Goal: Find contact information: Find contact information

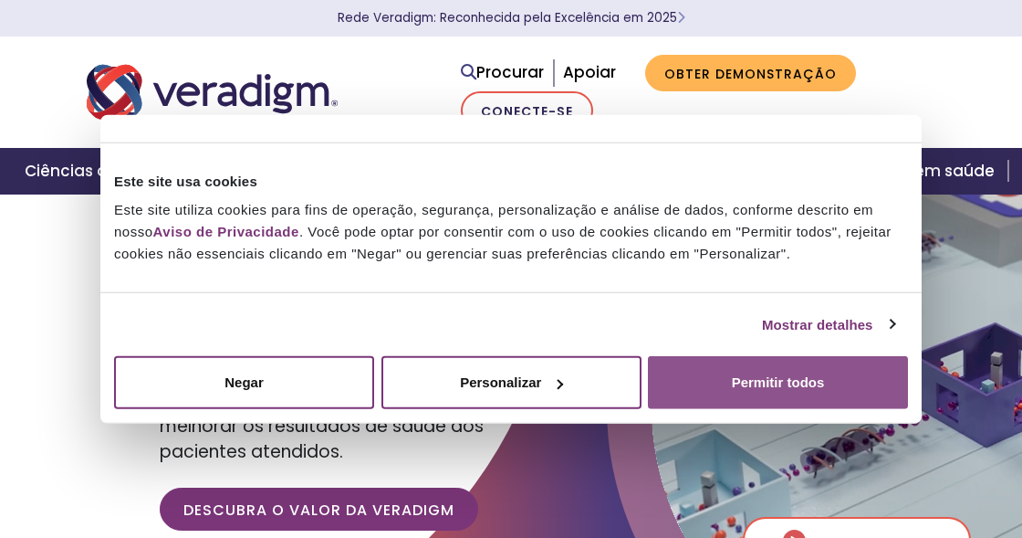
click at [717, 376] on button "Permitir todos" at bounding box center [778, 382] width 260 height 53
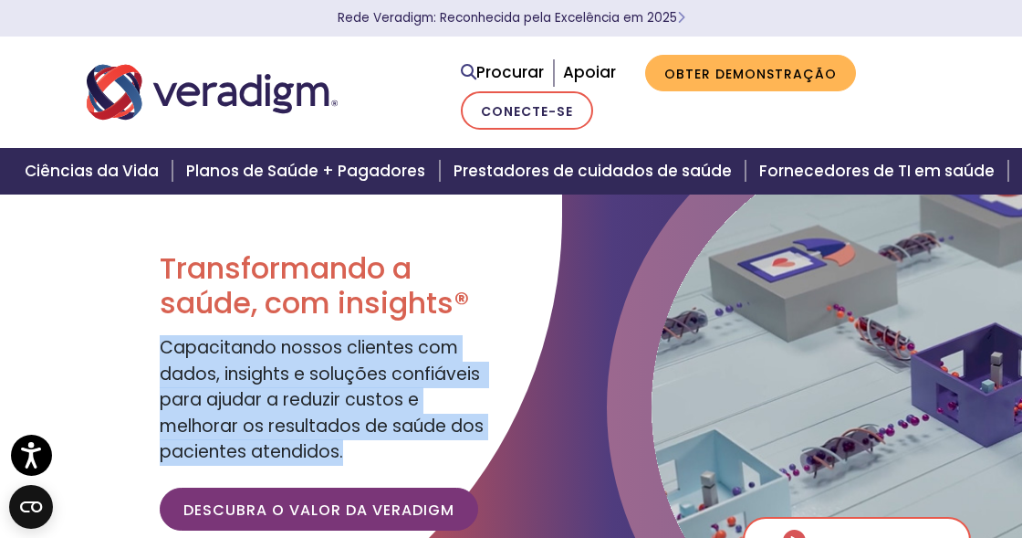
drag, startPoint x: 159, startPoint y: 349, endPoint x: 341, endPoint y: 461, distance: 214.3
click at [341, 461] on font "Capacitando nossos clientes com dados, insights e soluções confiáveis ​​para aj…" at bounding box center [322, 399] width 325 height 129
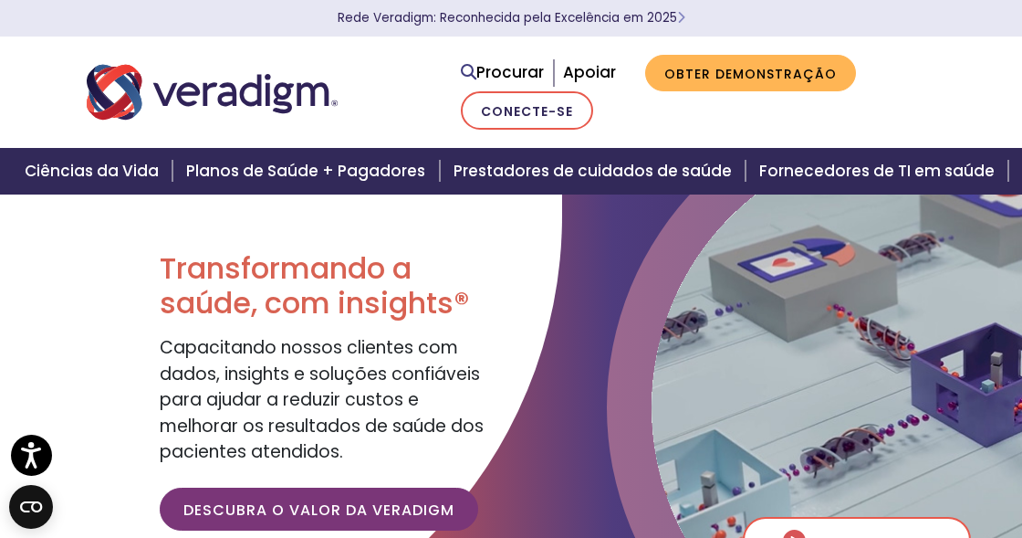
drag, startPoint x: 241, startPoint y: 360, endPoint x: 134, endPoint y: 256, distance: 149.1
click at [134, 256] on div at bounding box center [281, 425] width 562 height 493
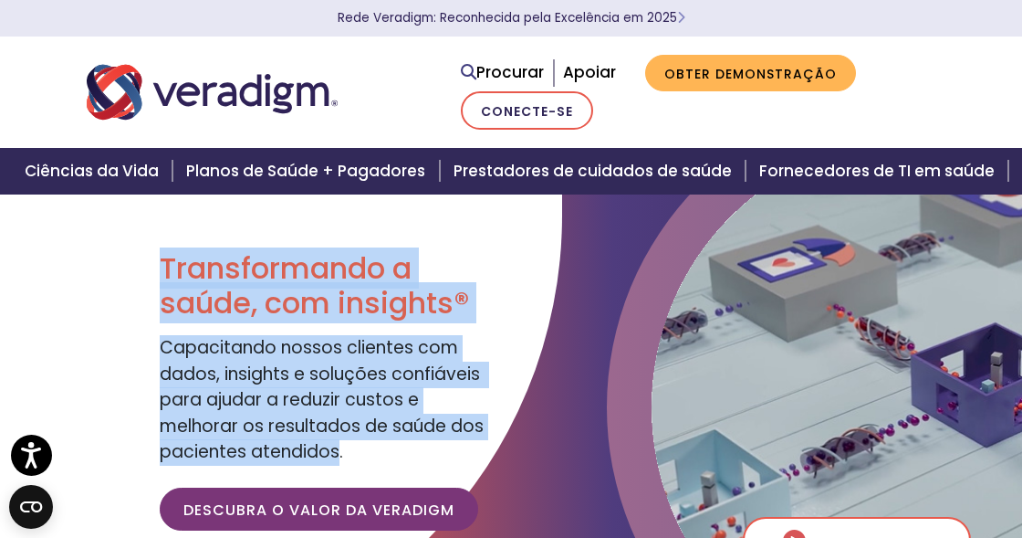
drag, startPoint x: 162, startPoint y: 262, endPoint x: 340, endPoint y: 455, distance: 262.2
click at [340, 455] on div "Transformando a saúde, com insights® Capacitando nossos clientes com dados, ins…" at bounding box center [329, 398] width 338 height 295
copy div "Transformando a saúde, com insights® Capacitando nossos clientes com dados, ins…"
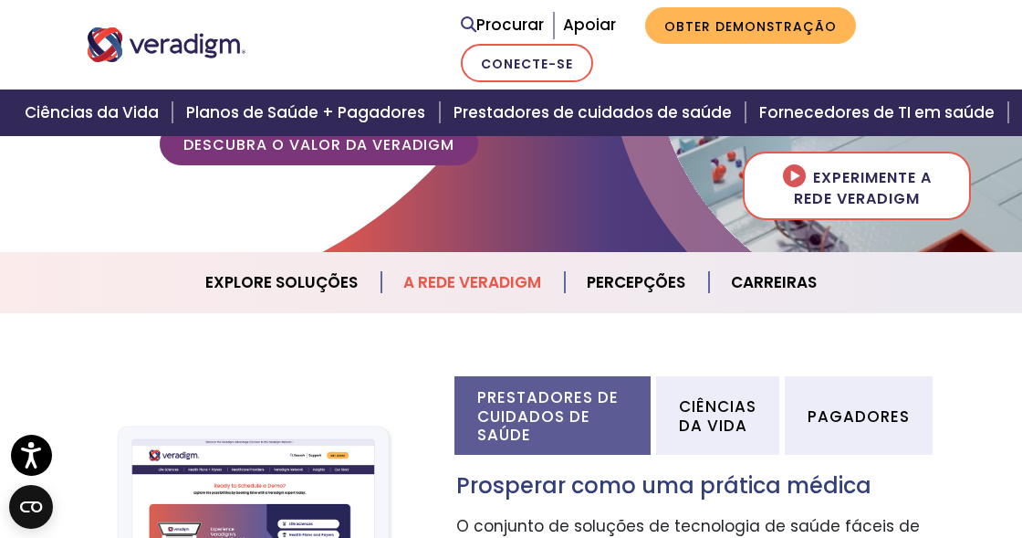
click at [446, 279] on font "A Rede Veradigm" at bounding box center [472, 282] width 138 height 22
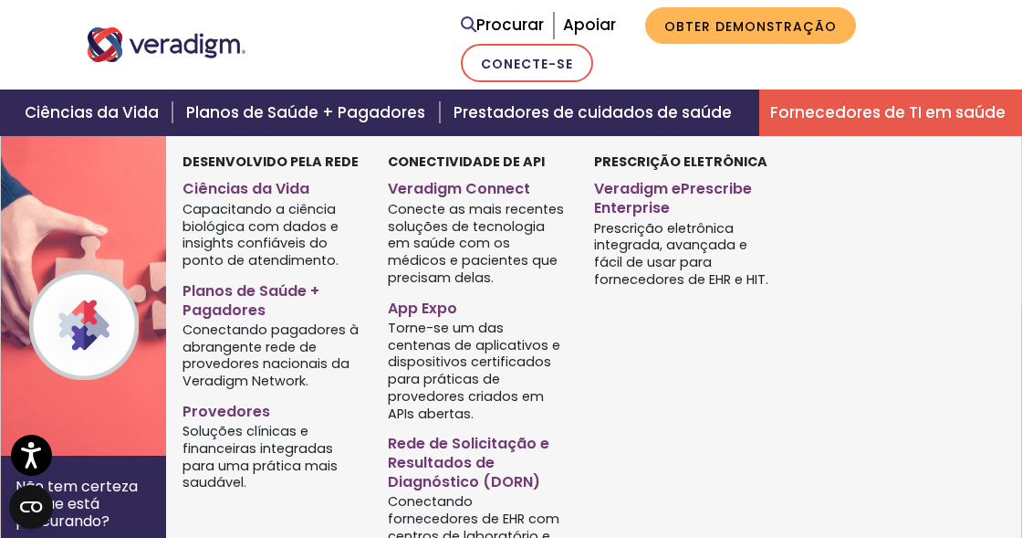
scroll to position [1187, 0]
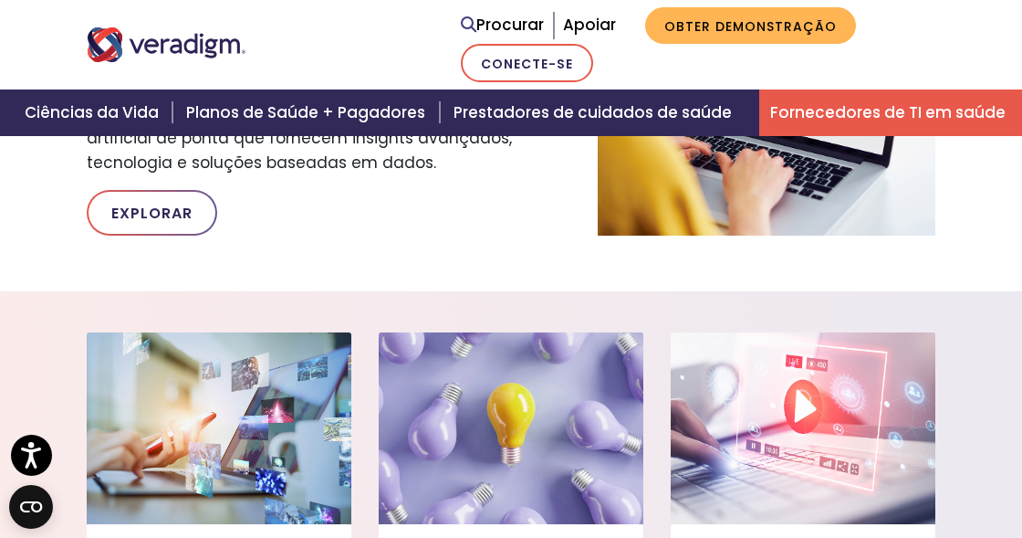
click at [772, 111] on font "Fornecedores de TI em saúde" at bounding box center [887, 112] width 235 height 22
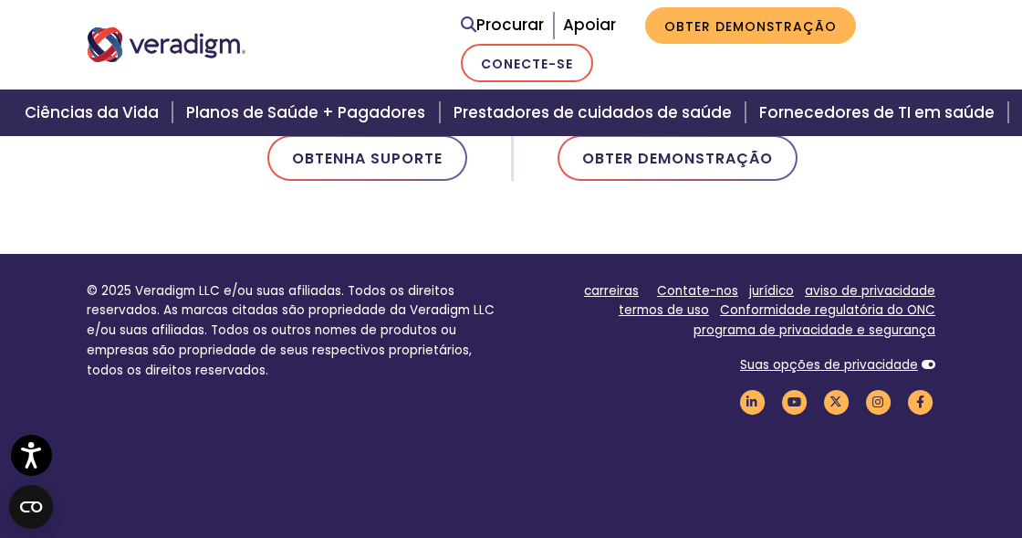
scroll to position [1552, 0]
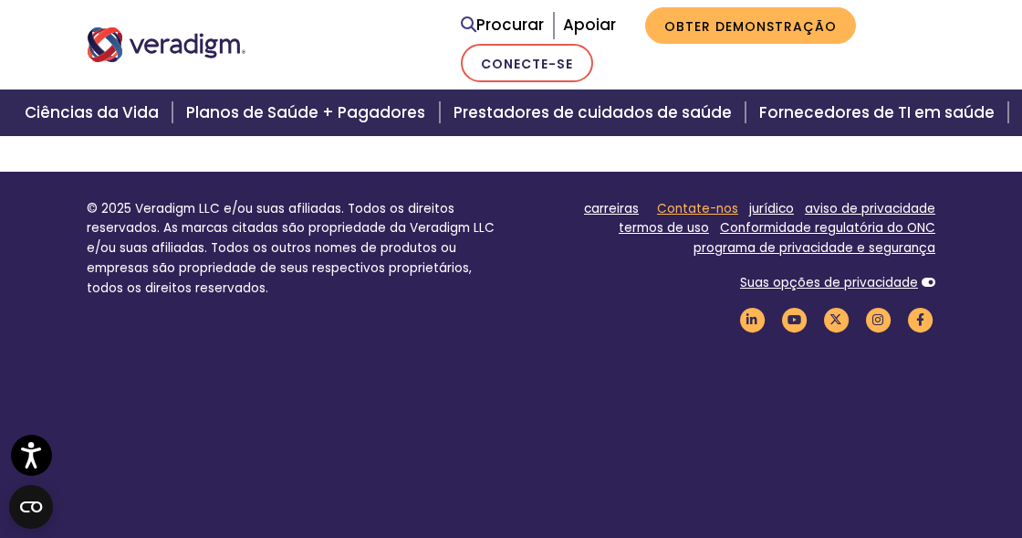
click at [698, 204] on font "Contate-nos" at bounding box center [697, 208] width 81 height 17
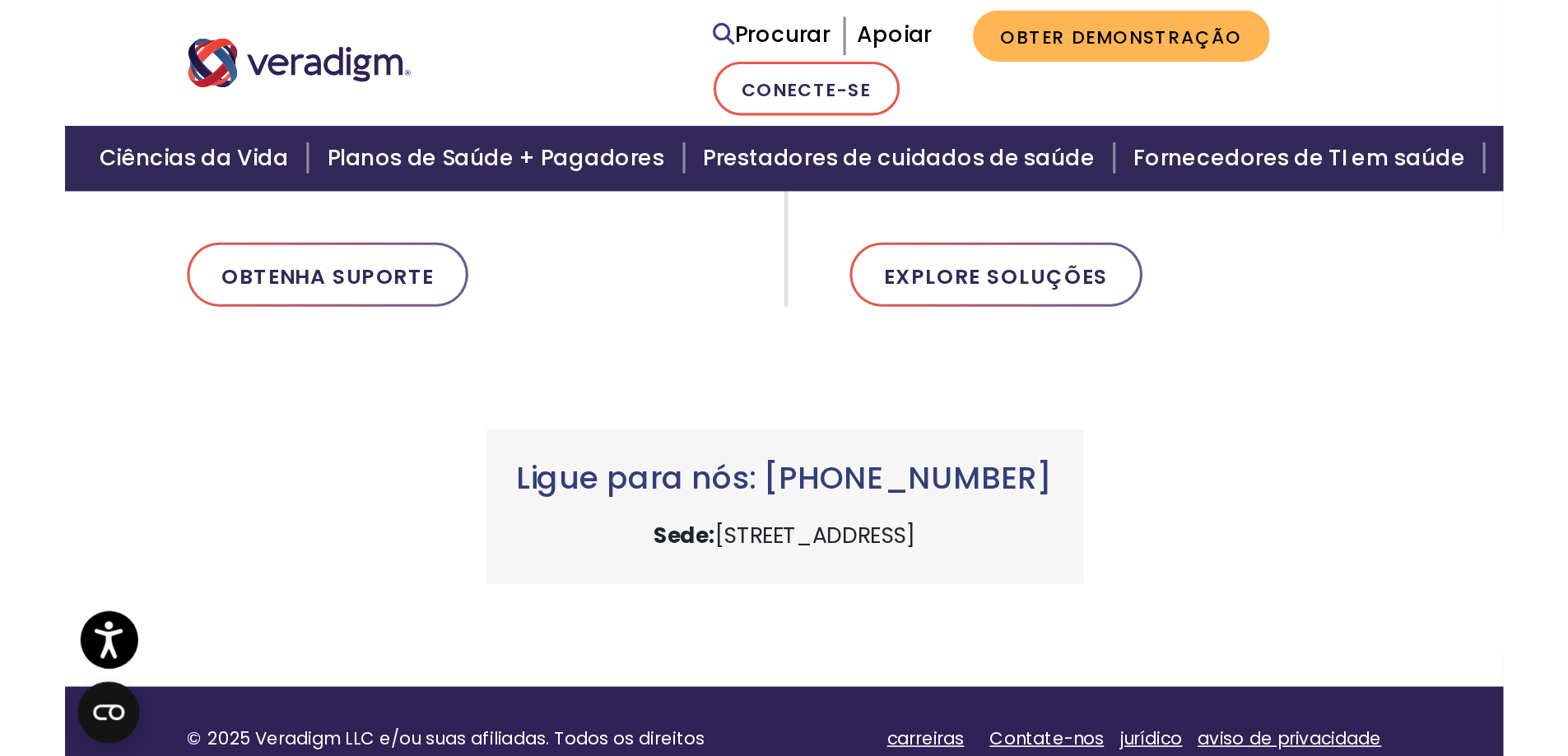
scroll to position [658, 0]
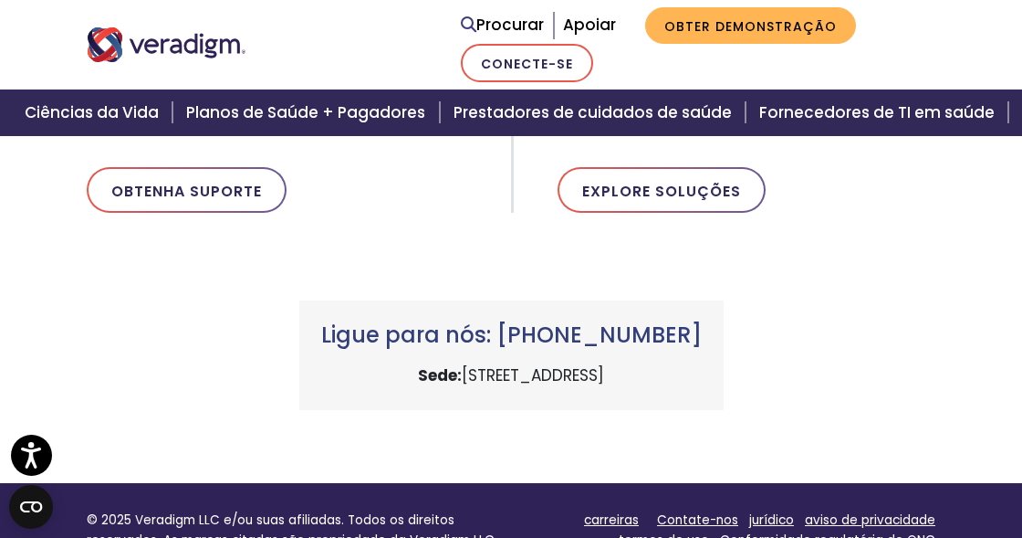
drag, startPoint x: 496, startPoint y: 309, endPoint x: 741, endPoint y: 308, distance: 245.5
click at [724, 308] on div "Ligue para nós: +1 (800) 877-5678 Sede: 222 W Merchandise Mart Plaza, Chicago, …" at bounding box center [511, 355] width 424 height 110
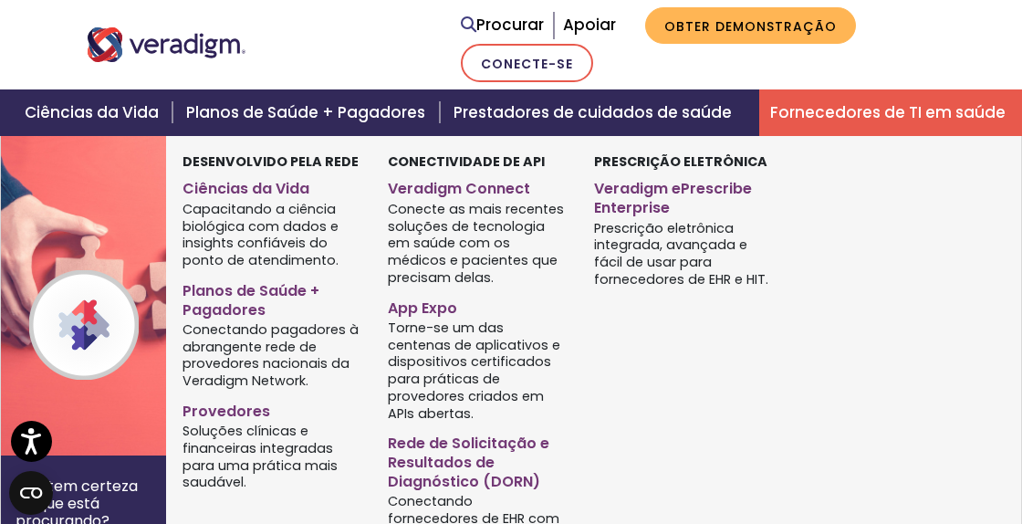
click at [632, 334] on div "Prescrição Eletrônica Veradigm ePrescribe Enterprise Prescrição eletrônica inte…" at bounding box center [683, 359] width 205 height 415
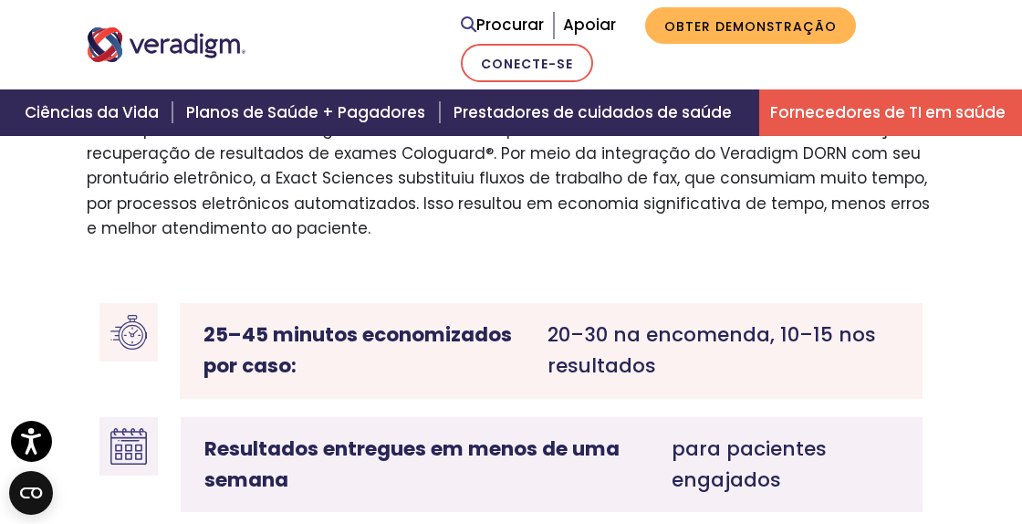
scroll to position [2745, 0]
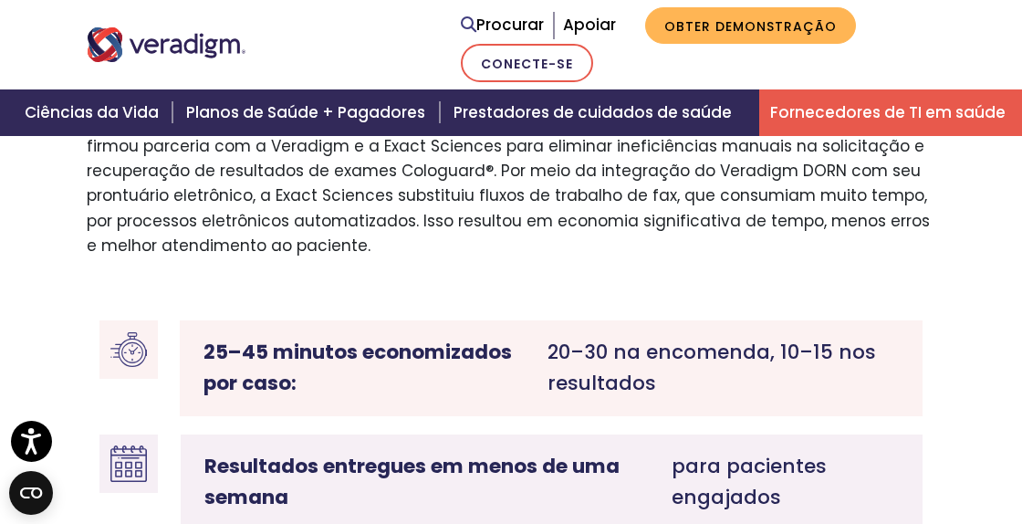
click at [962, 65] on nav "Procurar Apoiar Obter demonstração Conecte-se" at bounding box center [511, 44] width 1022 height 89
click at [839, 109] on font "Fornecedores de TI em saúde" at bounding box center [887, 112] width 235 height 22
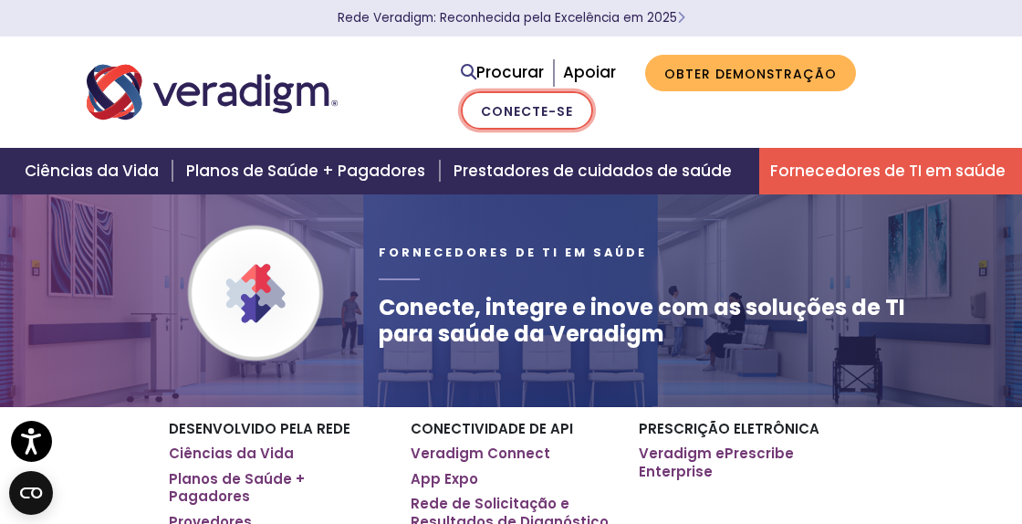
click at [539, 108] on font "Conecte-se" at bounding box center [527, 111] width 92 height 18
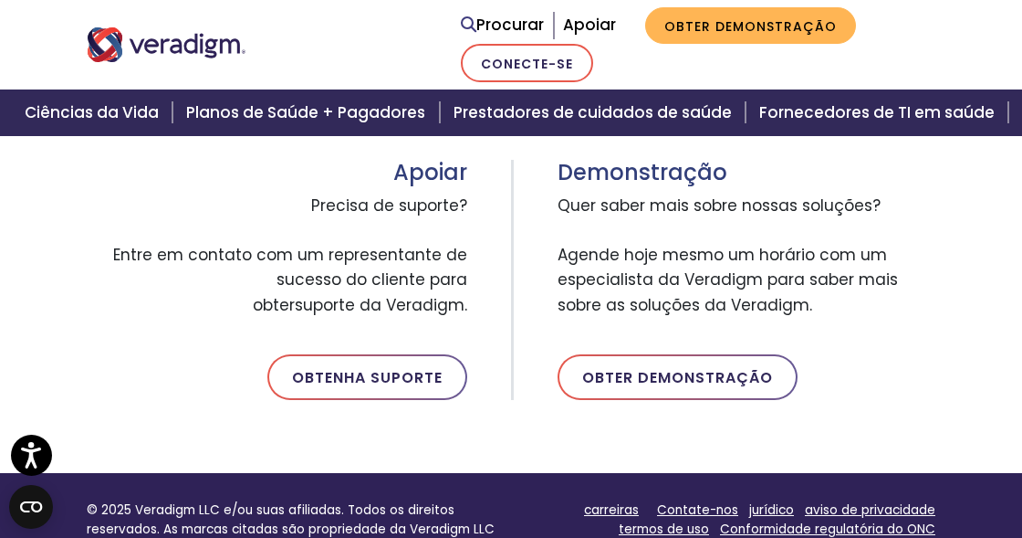
scroll to position [1278, 0]
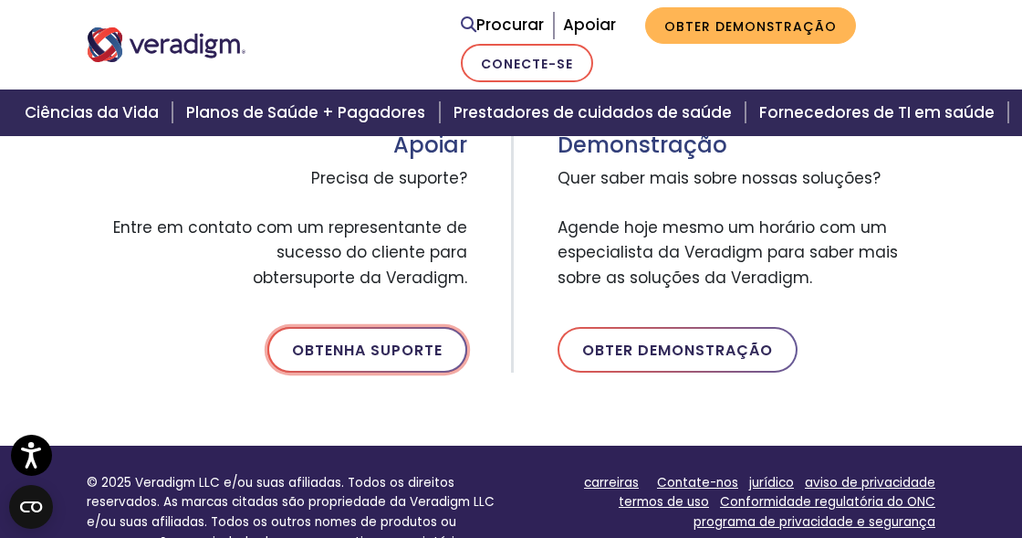
click at [373, 352] on font "Obtenha suporte" at bounding box center [367, 350] width 151 height 21
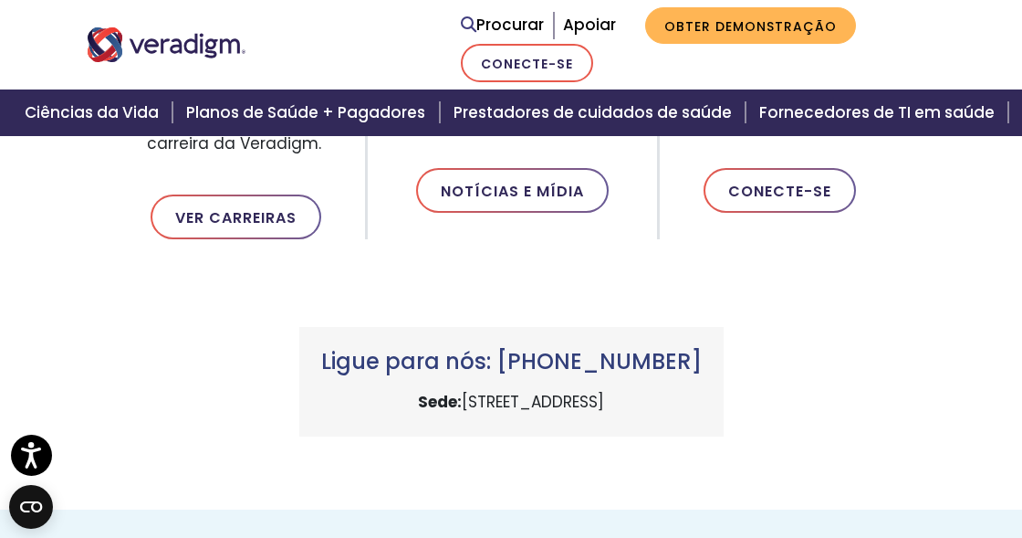
scroll to position [730, 0]
drag, startPoint x: 497, startPoint y: 357, endPoint x: 710, endPoint y: 358, distance: 213.6
click at [702, 358] on h3 "Ligue para nós: [PHONE_NUMBER]" at bounding box center [511, 363] width 381 height 26
copy font "[PHONE_NUMBER]"
